Goal: Use online tool/utility

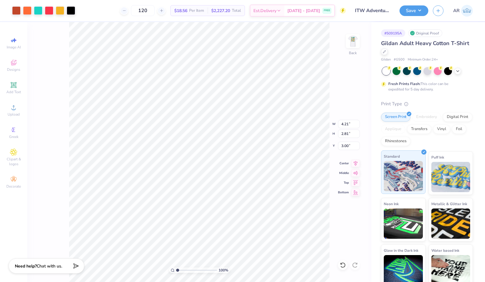
type input "4.21"
type input "2.81"
click at [341, 74] on div "100 % Back W 4.21 4.21 " H 2.81 2.81 " Y 3.00 3.00 " Center Middle Top Bottom" at bounding box center [199, 152] width 344 height 260
click at [417, 9] on button "Save" at bounding box center [413, 10] width 29 height 11
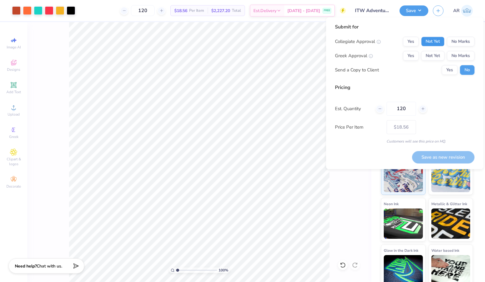
click at [431, 42] on button "Not Yet" at bounding box center [432, 42] width 23 height 10
click at [433, 56] on button "Not Yet" at bounding box center [432, 56] width 23 height 10
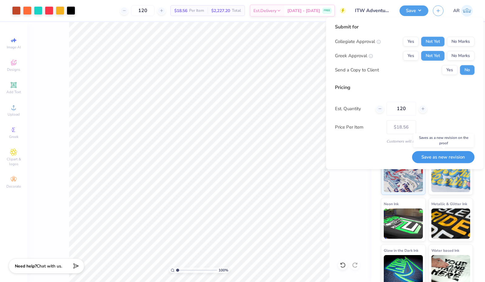
click at [433, 157] on button "Save as new revision" at bounding box center [443, 157] width 62 height 12
type input "– –"
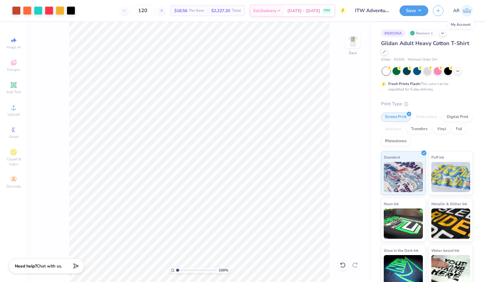
click at [466, 11] on img at bounding box center [467, 11] width 12 height 12
